Goal: Information Seeking & Learning: Learn about a topic

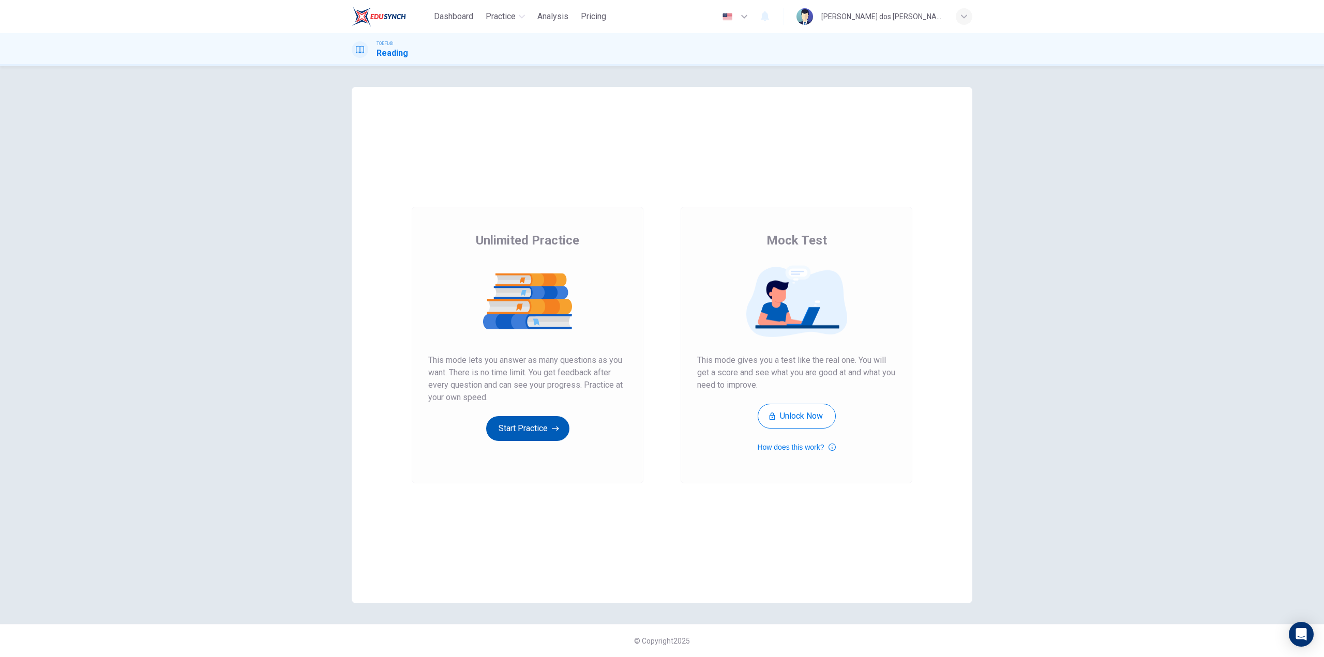
click at [552, 431] on icon "button" at bounding box center [555, 428] width 7 height 10
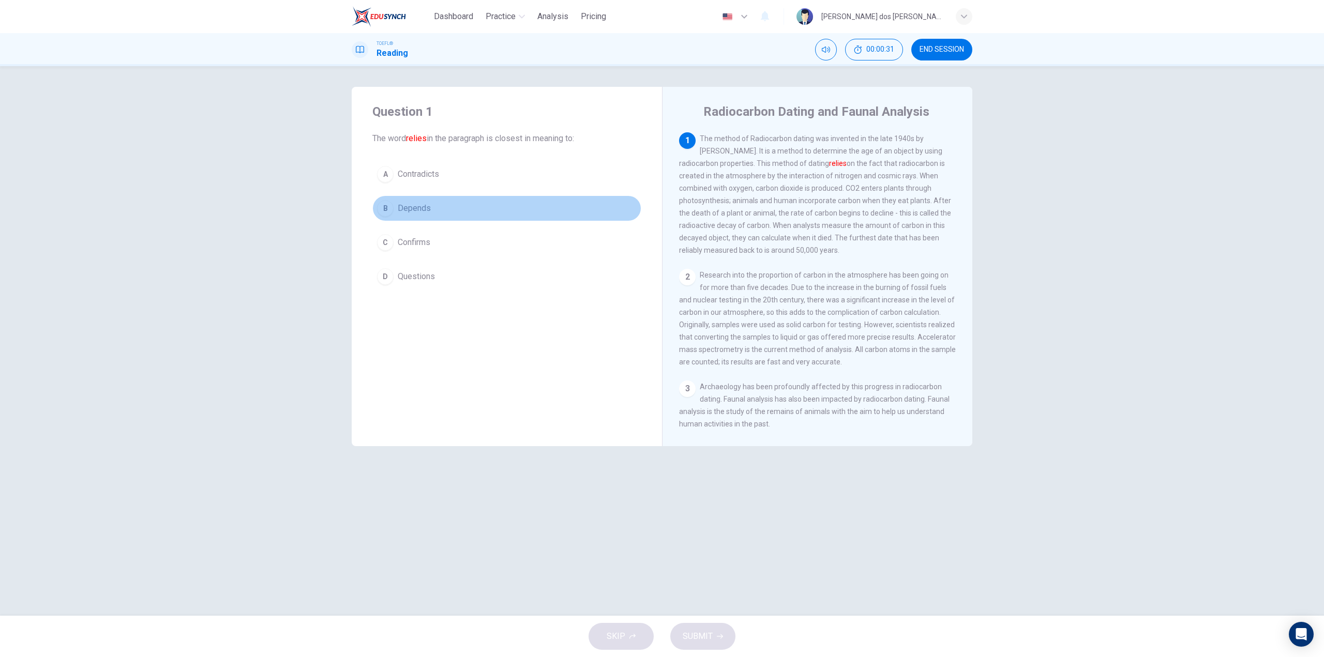
click at [410, 206] on span "Depends" at bounding box center [414, 208] width 33 height 12
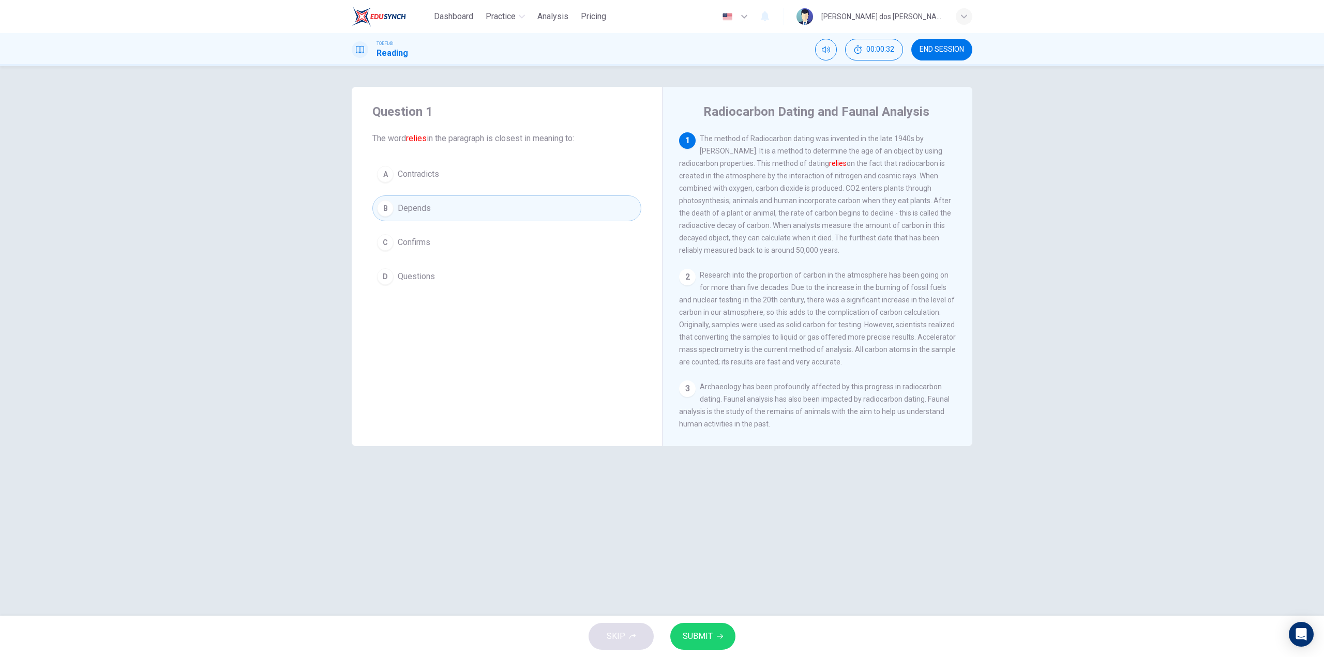
click at [728, 627] on button "SUBMIT" at bounding box center [702, 636] width 65 height 27
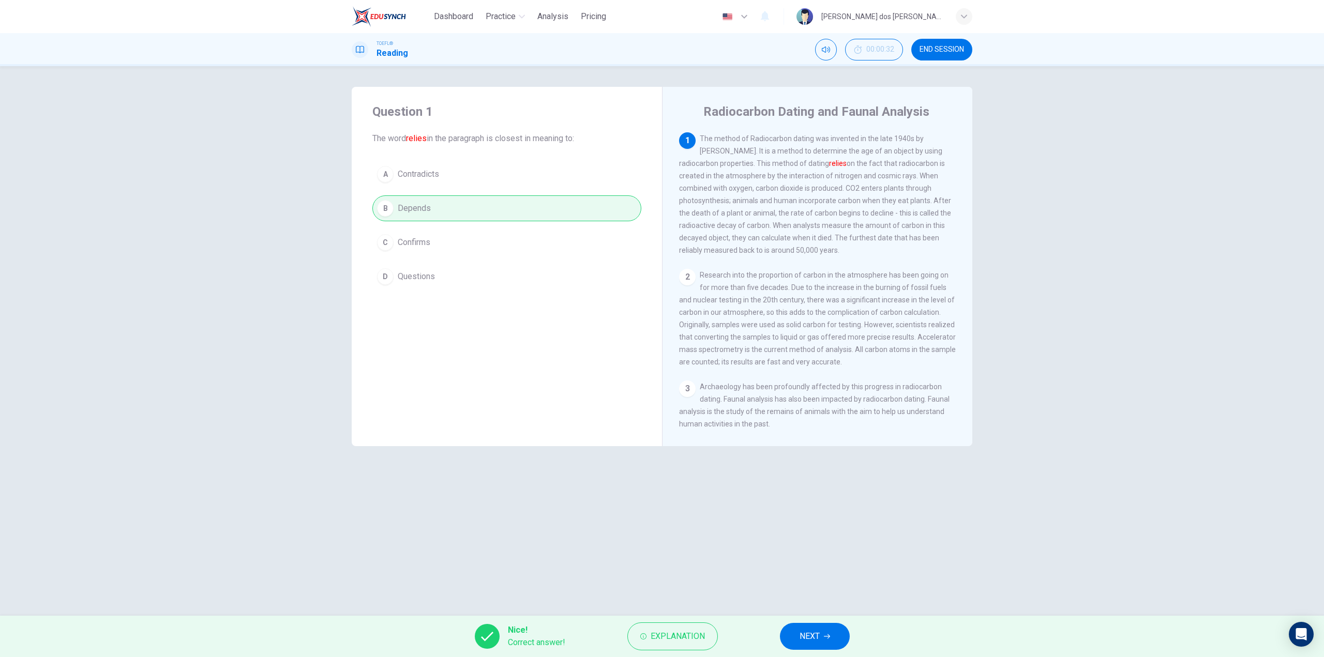
click at [812, 642] on span "NEXT" at bounding box center [809, 636] width 20 height 14
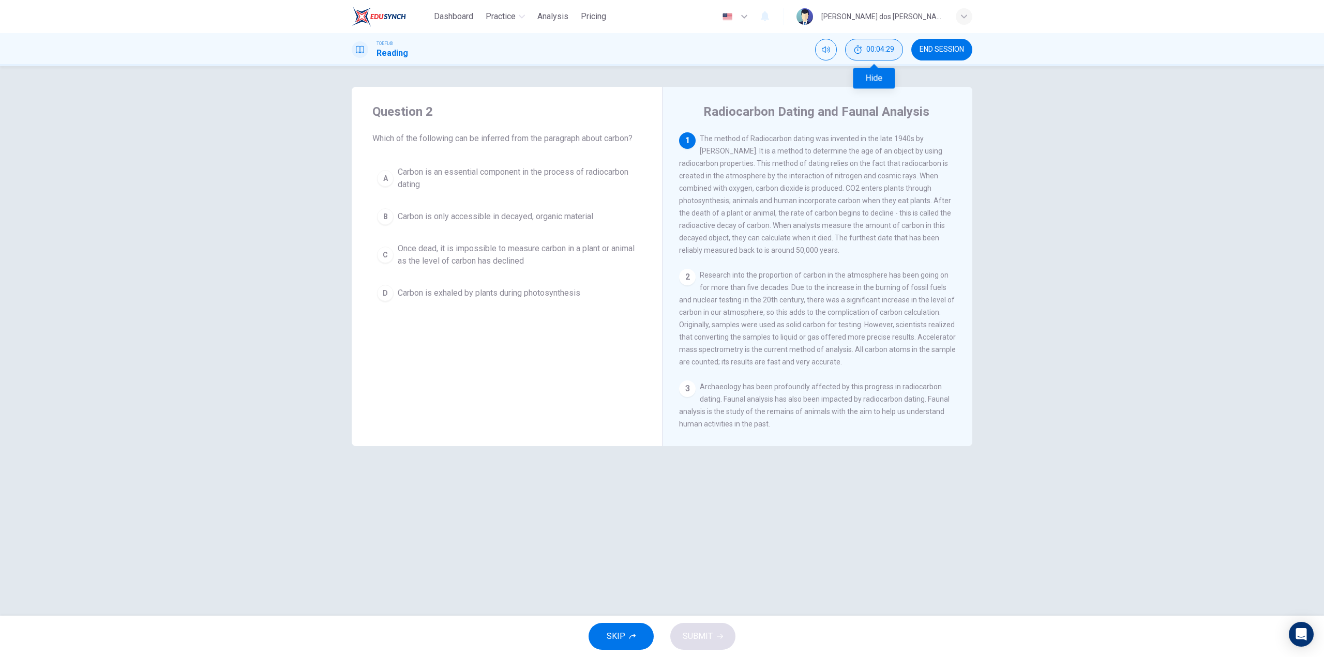
click at [861, 47] on icon "Hide" at bounding box center [858, 50] width 8 height 8
click at [861, 47] on icon "Mute" at bounding box center [862, 50] width 8 height 6
click at [969, 18] on div "button" at bounding box center [964, 16] width 17 height 17
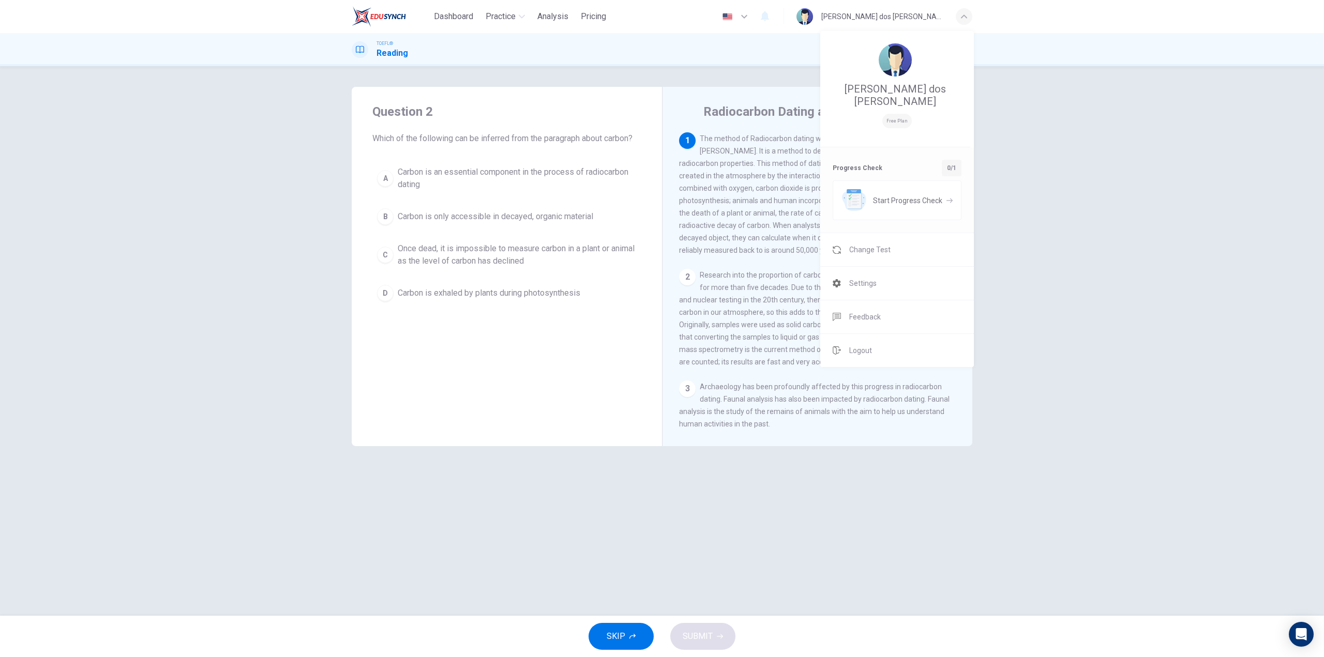
click at [880, 512] on div at bounding box center [662, 328] width 1324 height 657
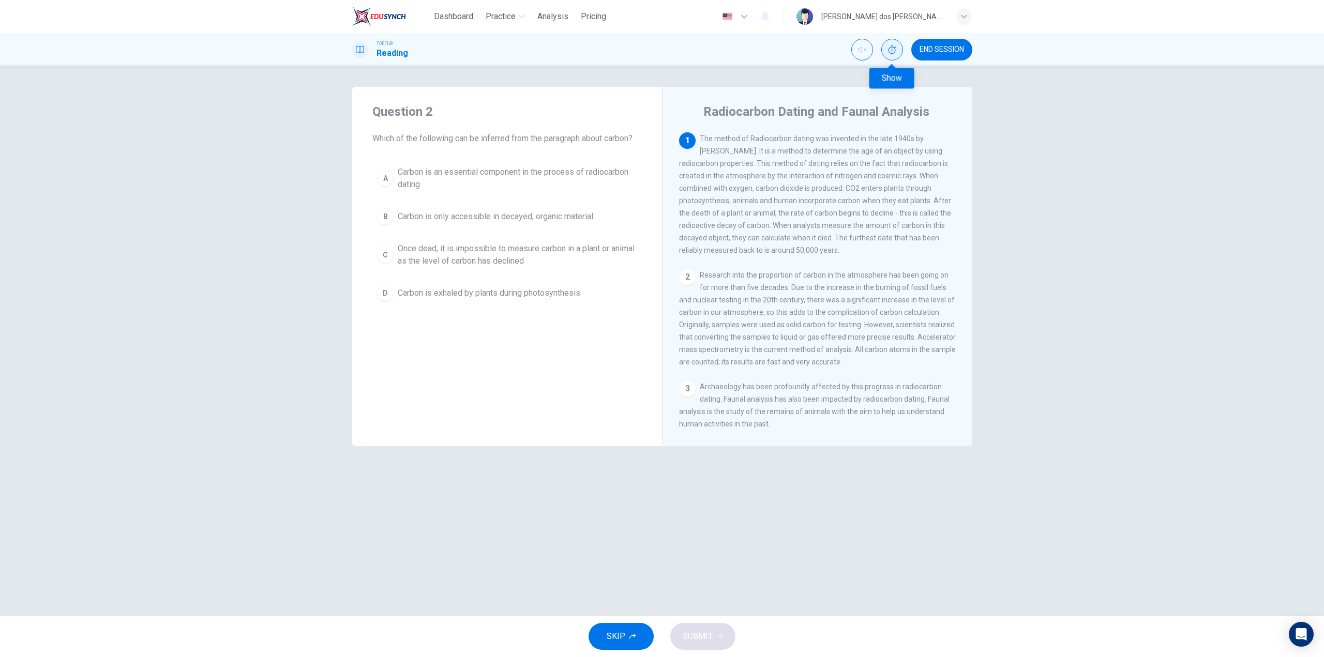
click at [889, 46] on icon "Show" at bounding box center [892, 50] width 8 height 8
drag, startPoint x: 812, startPoint y: 53, endPoint x: 823, endPoint y: 49, distance: 11.1
click at [813, 53] on div "TOEFL® Reading 00:04:43 END SESSION" at bounding box center [662, 50] width 654 height 22
click at [824, 48] on icon "Unmute" at bounding box center [826, 50] width 8 height 8
click at [874, 47] on span "00:04:46" at bounding box center [880, 50] width 28 height 8
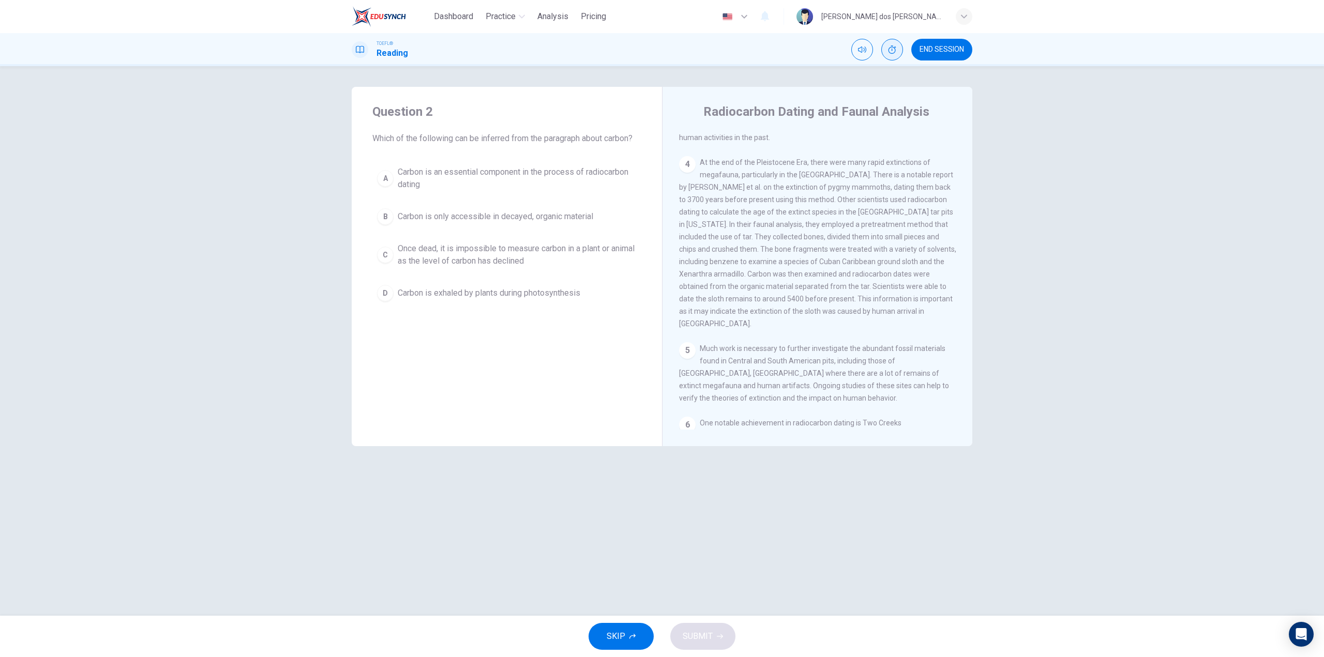
scroll to position [310, 0]
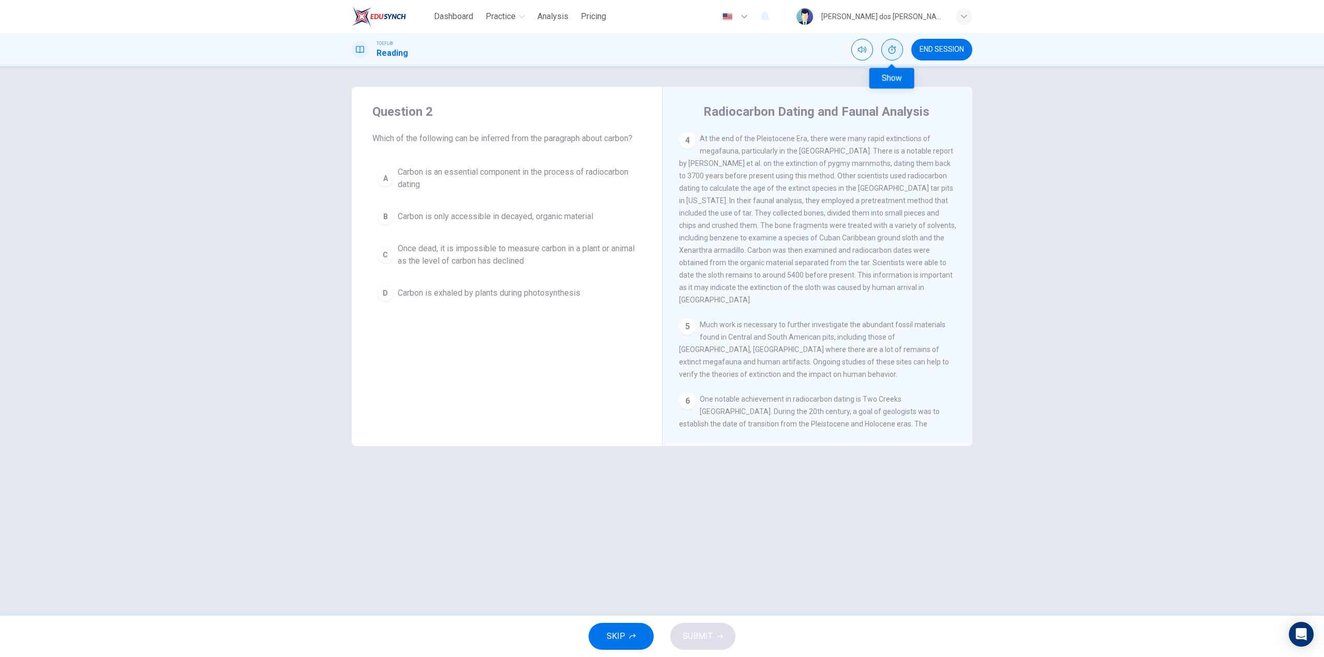
click at [885, 47] on button "Show" at bounding box center [892, 50] width 22 height 22
click at [825, 51] on icon "Mute" at bounding box center [826, 50] width 8 height 8
click at [359, 52] on icon at bounding box center [360, 49] width 8 height 7
click at [359, 49] on icon at bounding box center [360, 50] width 8 height 8
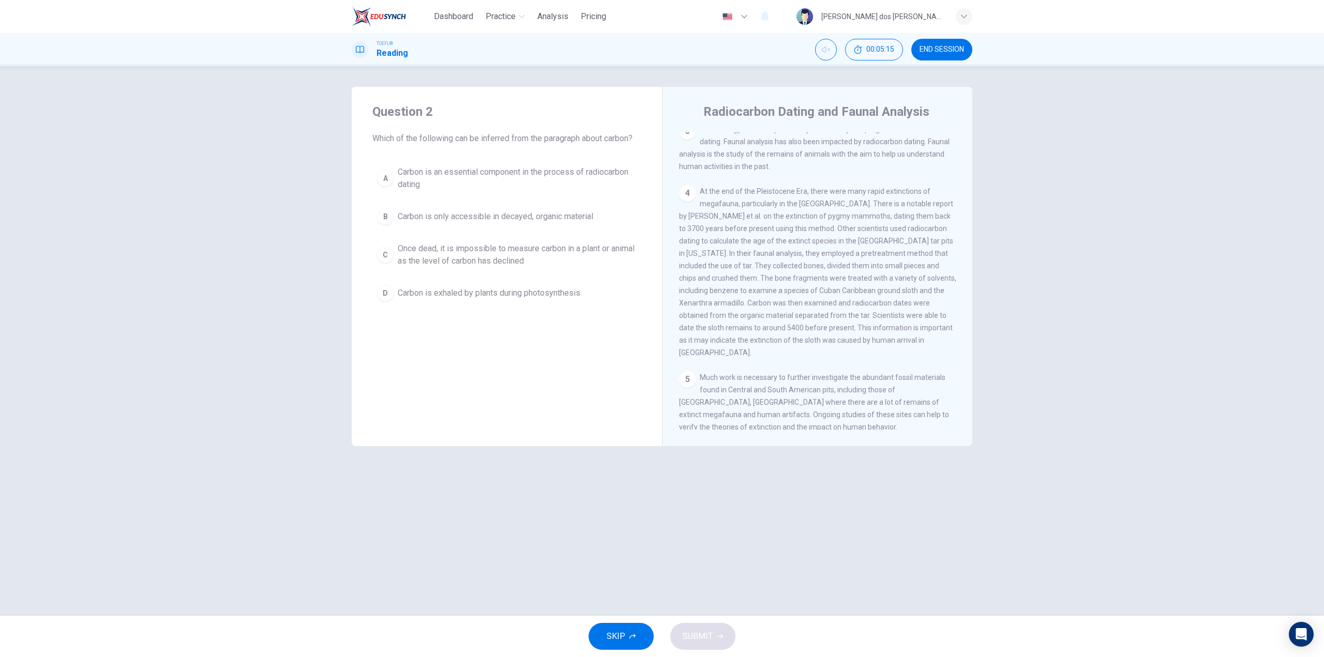
scroll to position [259, 0]
click at [822, 50] on icon "Unmute" at bounding box center [826, 50] width 8 height 8
click at [874, 49] on span "00:05:19" at bounding box center [880, 50] width 28 height 8
click at [884, 50] on button "Show" at bounding box center [892, 50] width 22 height 22
click at [932, 48] on span "END SESSION" at bounding box center [941, 50] width 44 height 8
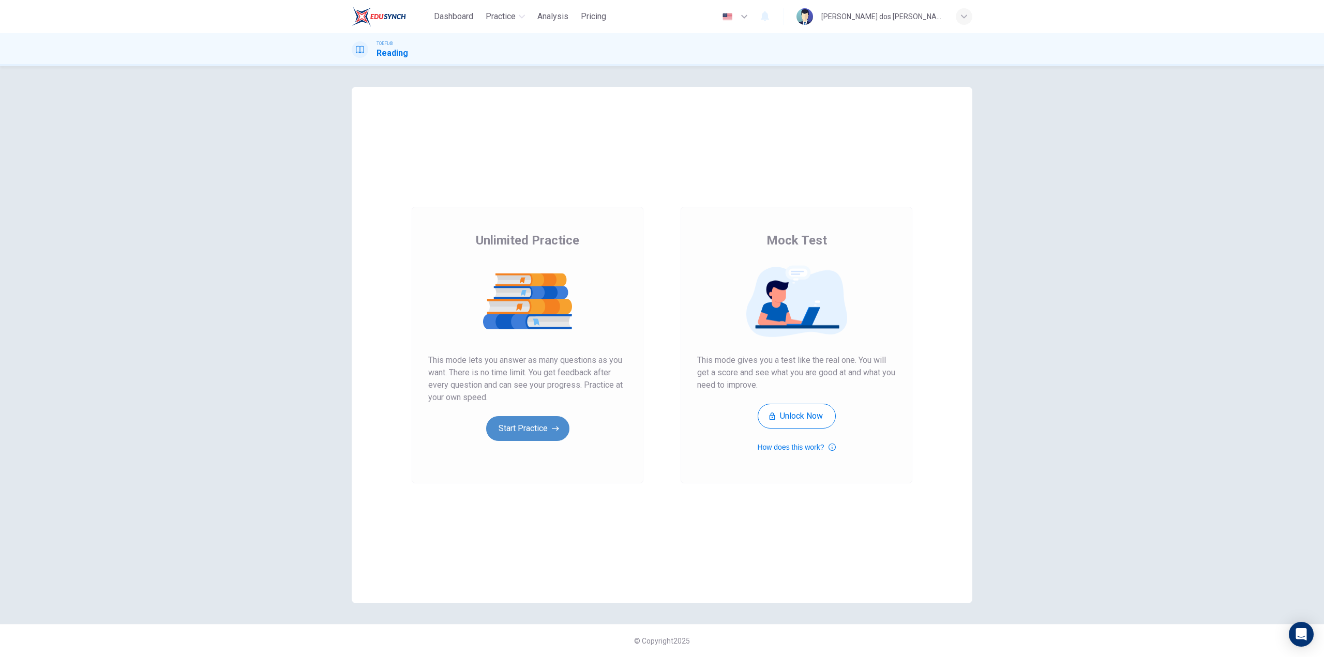
click at [519, 430] on button "Start Practice" at bounding box center [527, 428] width 83 height 25
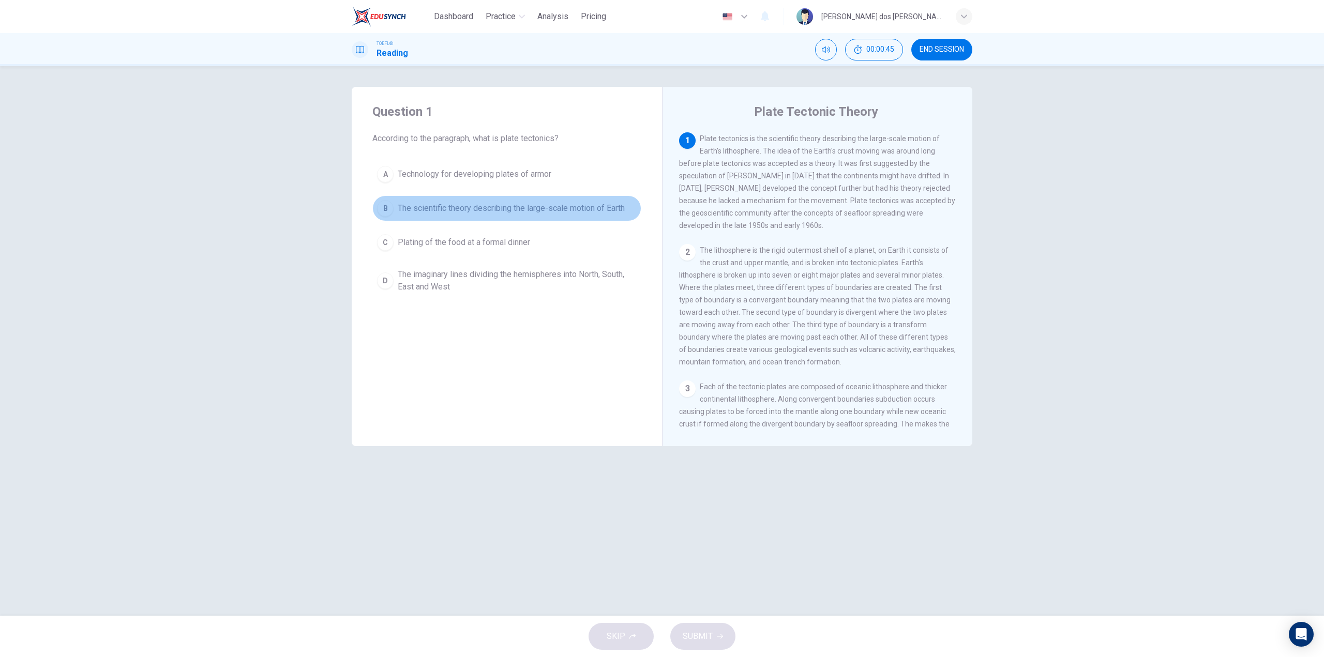
click at [398, 203] on span "The scientific theory describing the large-scale motion of Earth" at bounding box center [511, 208] width 227 height 12
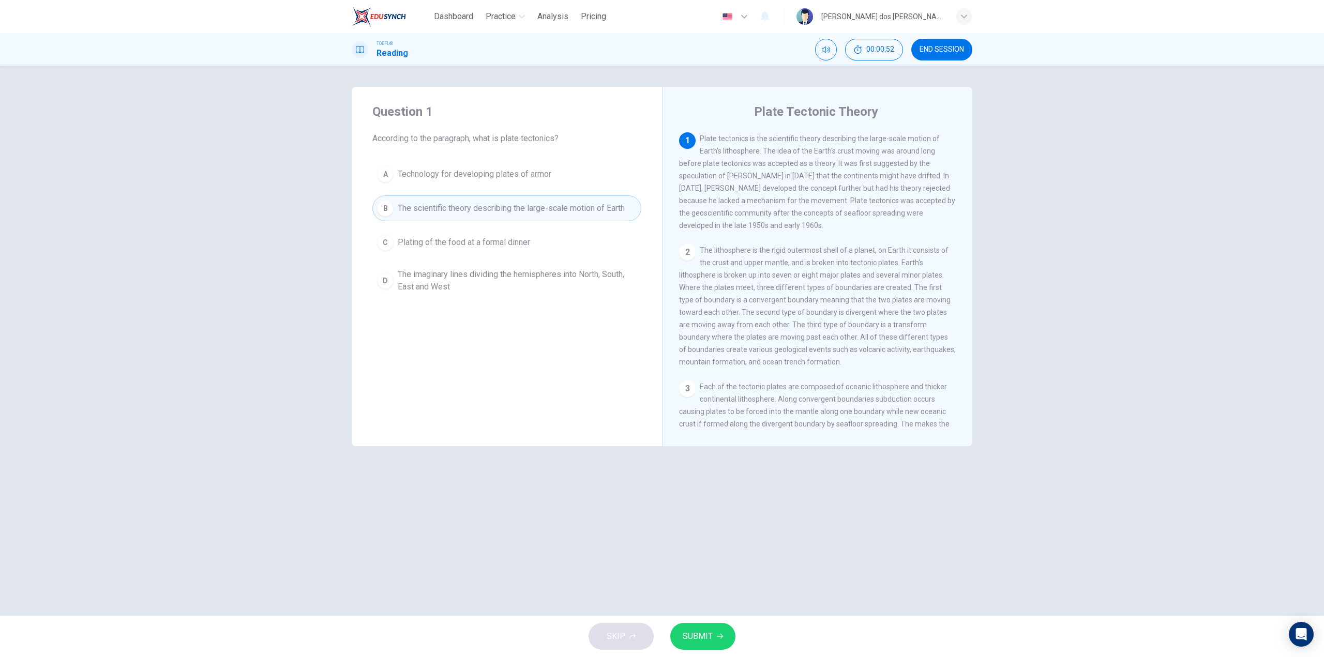
click at [707, 627] on button "SUBMIT" at bounding box center [702, 636] width 65 height 27
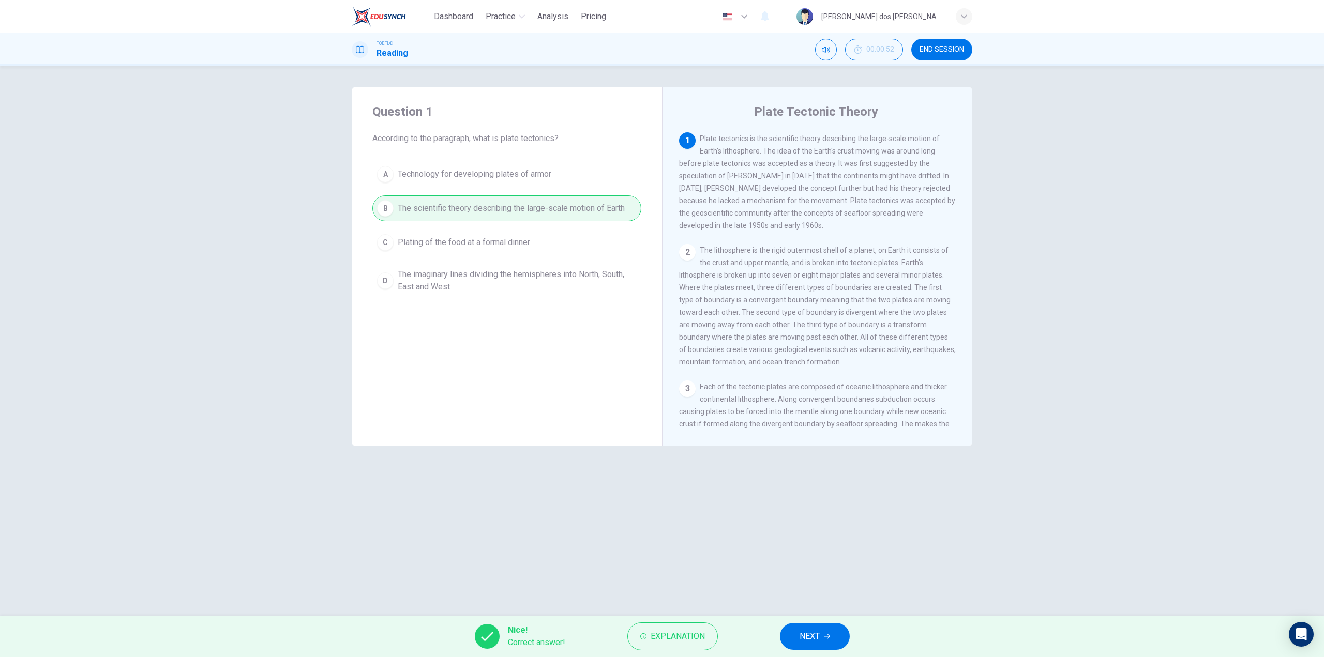
click at [821, 641] on button "NEXT" at bounding box center [815, 636] width 70 height 27
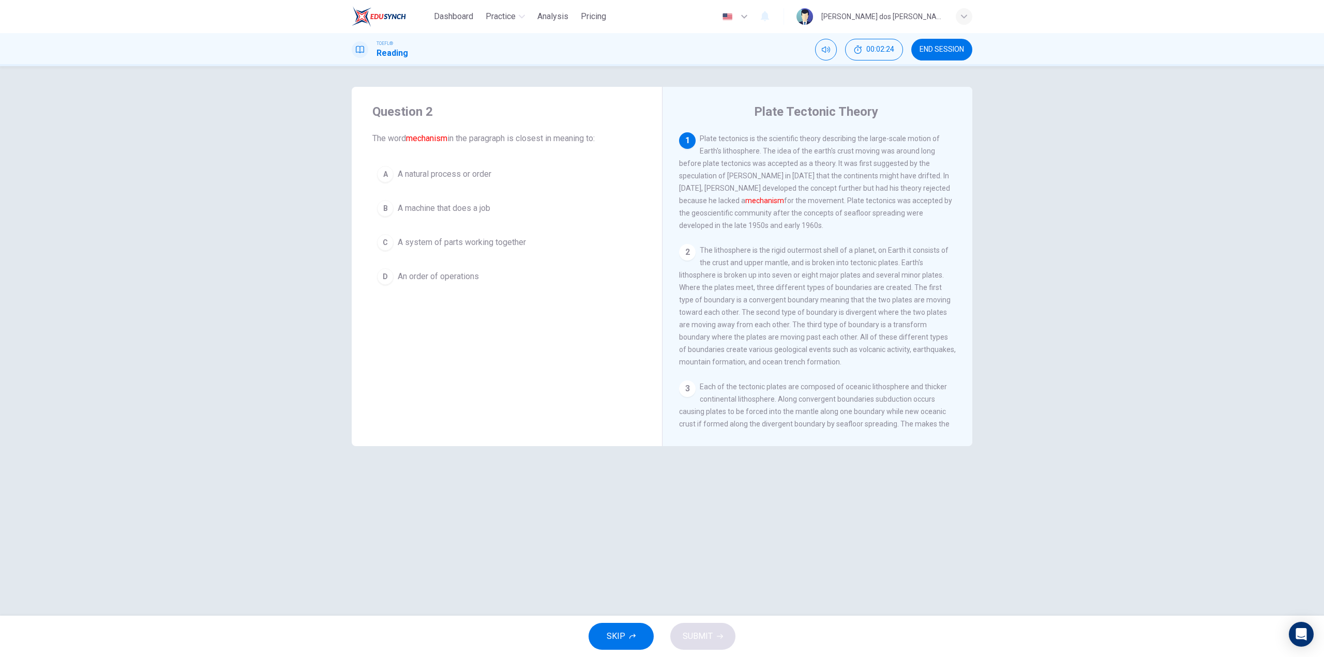
click at [450, 242] on span "A system of parts working together" at bounding box center [462, 242] width 128 height 12
click at [724, 632] on button "SUBMIT" at bounding box center [702, 636] width 65 height 27
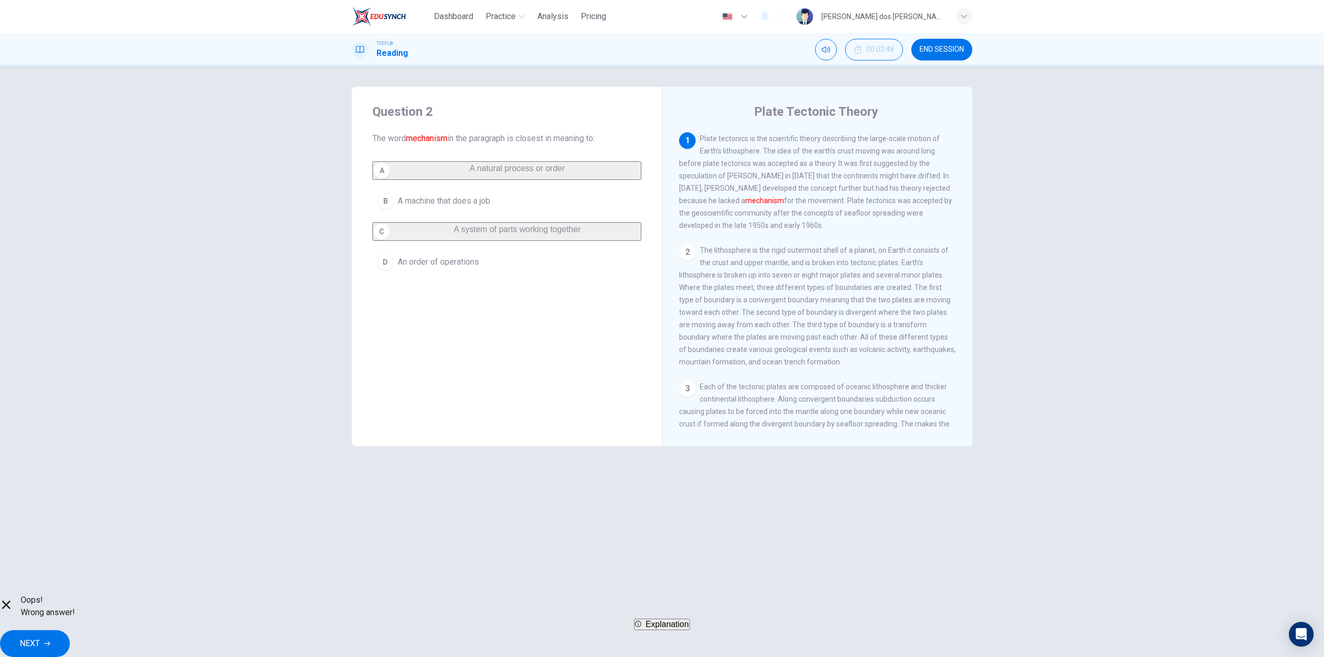
click at [70, 636] on button "NEXT" at bounding box center [35, 643] width 70 height 27
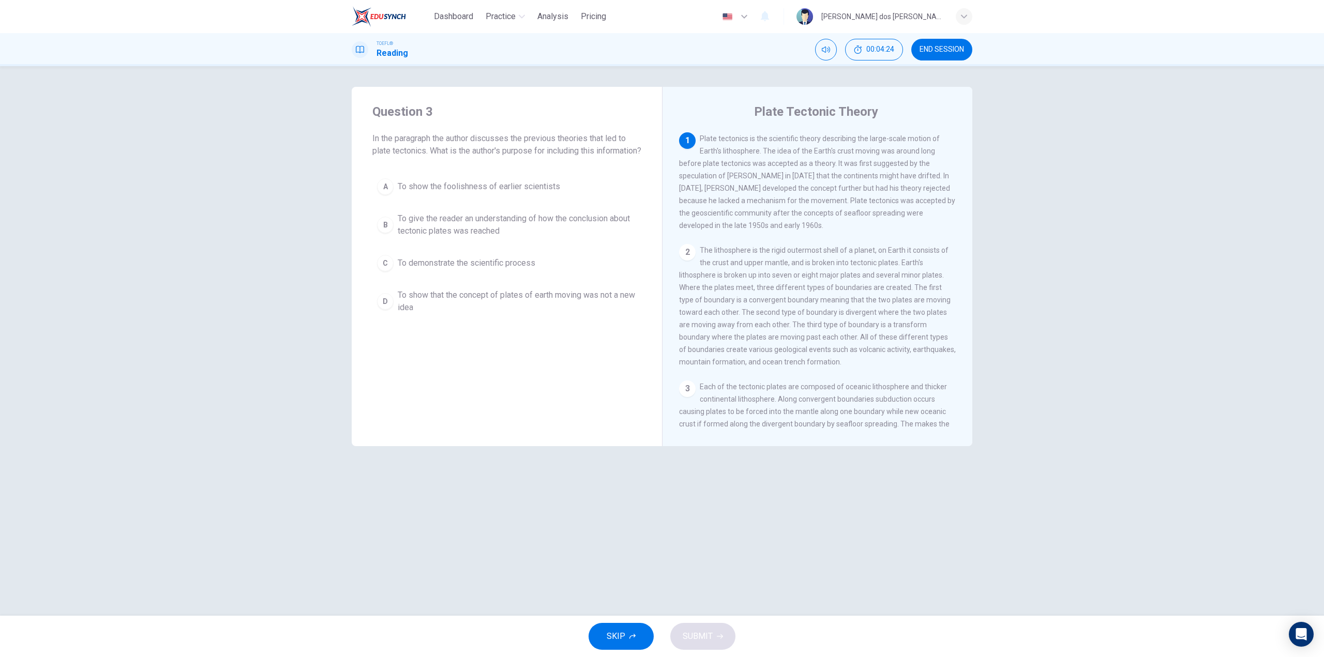
drag, startPoint x: 747, startPoint y: 144, endPoint x: 869, endPoint y: 144, distance: 122.0
click at [869, 144] on div "1 Plate tectonics is the scientific theory describing the large-scale motion of…" at bounding box center [817, 181] width 277 height 99
click at [497, 269] on span "To demonstrate the scientific process" at bounding box center [467, 263] width 138 height 12
click at [691, 634] on span "SUBMIT" at bounding box center [698, 636] width 30 height 14
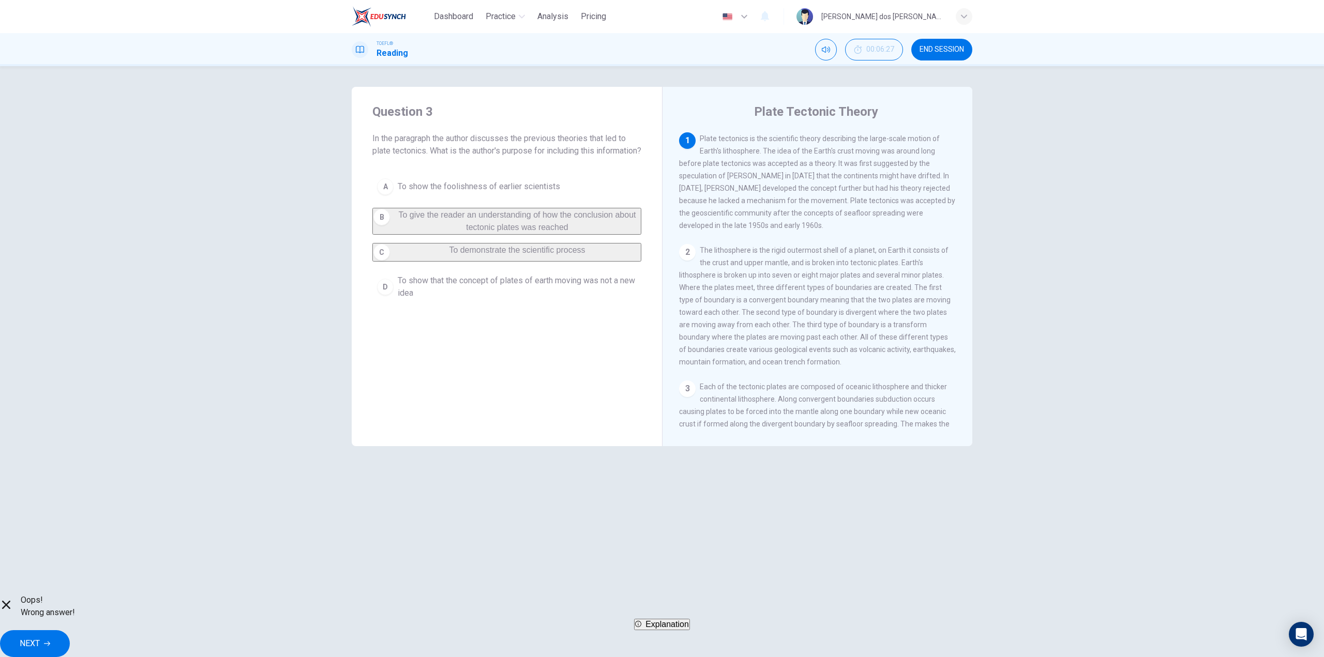
click at [938, 57] on button "END SESSION" at bounding box center [941, 50] width 61 height 22
